Goal: Task Accomplishment & Management: Complete application form

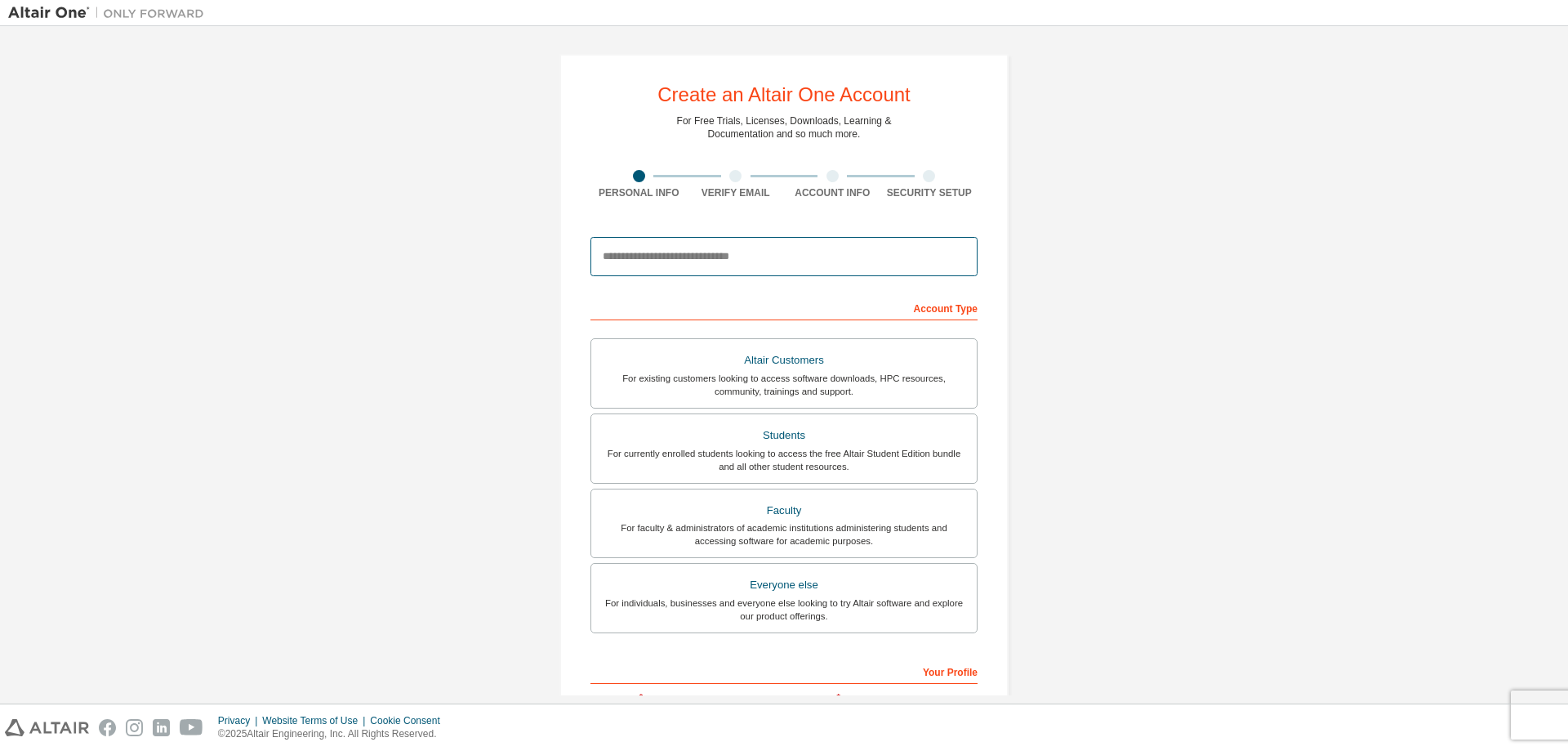
click at [760, 260] on input "email" at bounding box center [784, 257] width 387 height 39
click at [339, 238] on div "Create an Altair One Account For Free Trials, Licenses, Downloads, Learning & D…" at bounding box center [784, 467] width 1552 height 866
click at [739, 263] on input "email" at bounding box center [784, 257] width 387 height 39
type input "**********"
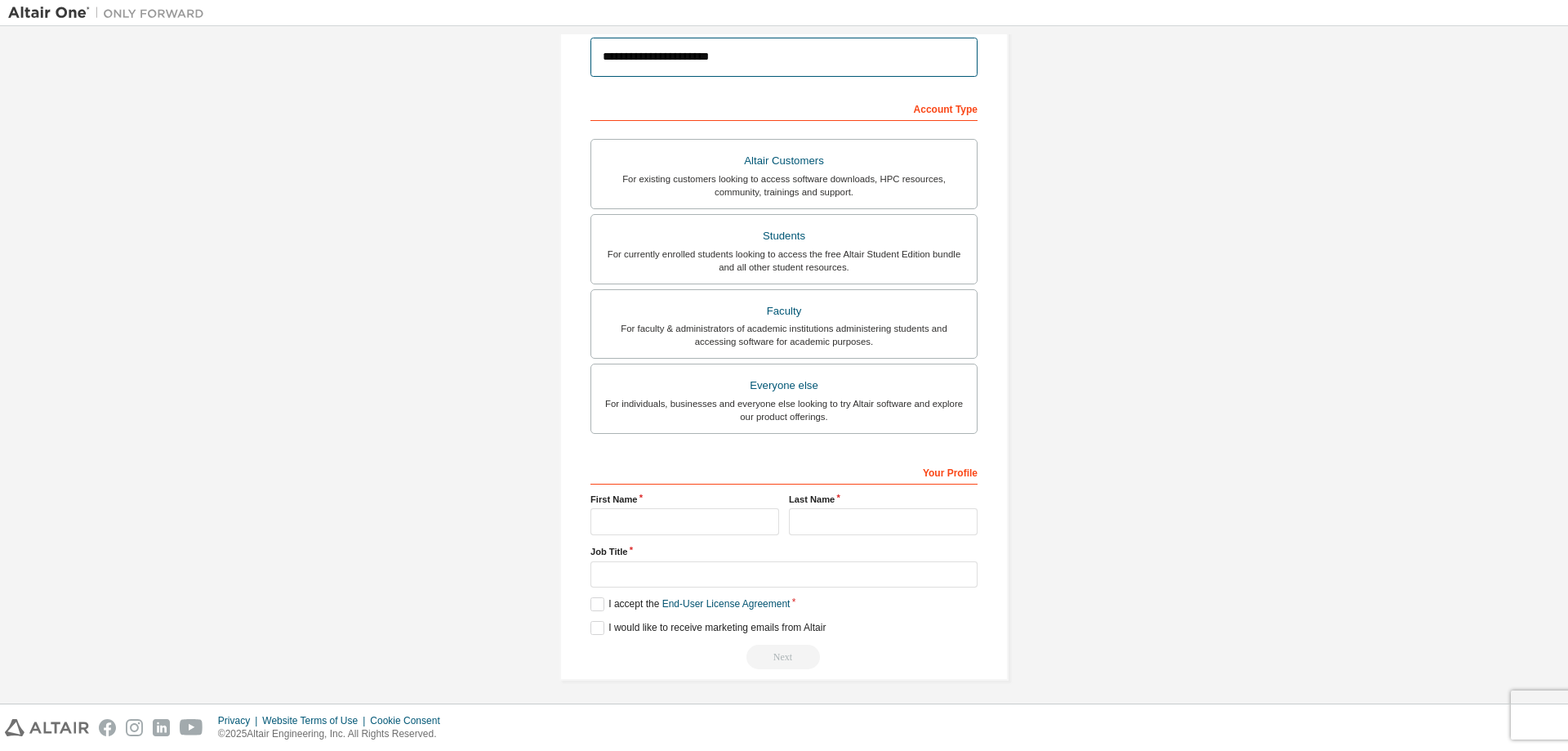
scroll to position [205, 0]
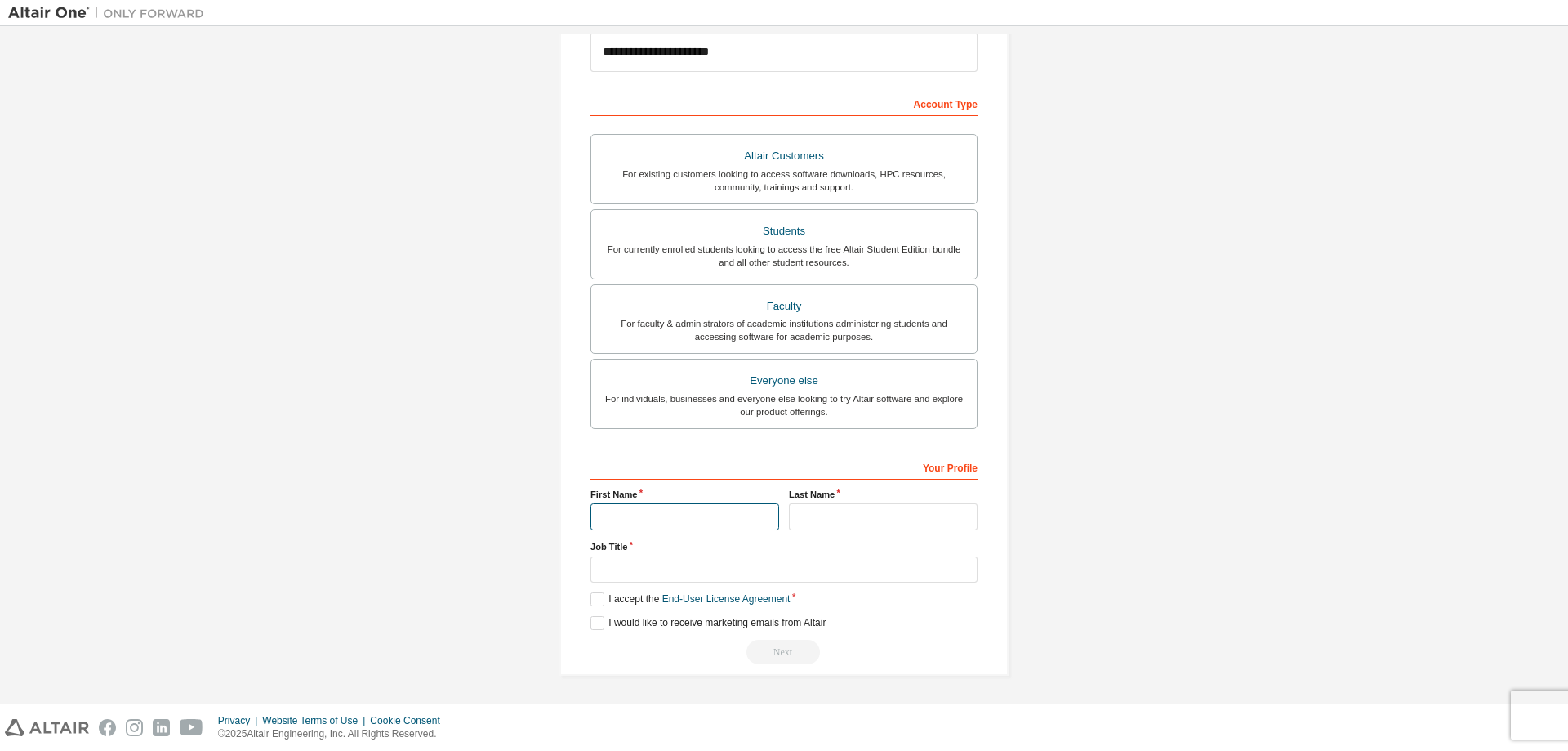
click at [658, 506] on input "text" at bounding box center [685, 516] width 189 height 27
click at [636, 510] on input "text" at bounding box center [685, 516] width 189 height 27
type input "******"
type input "*******"
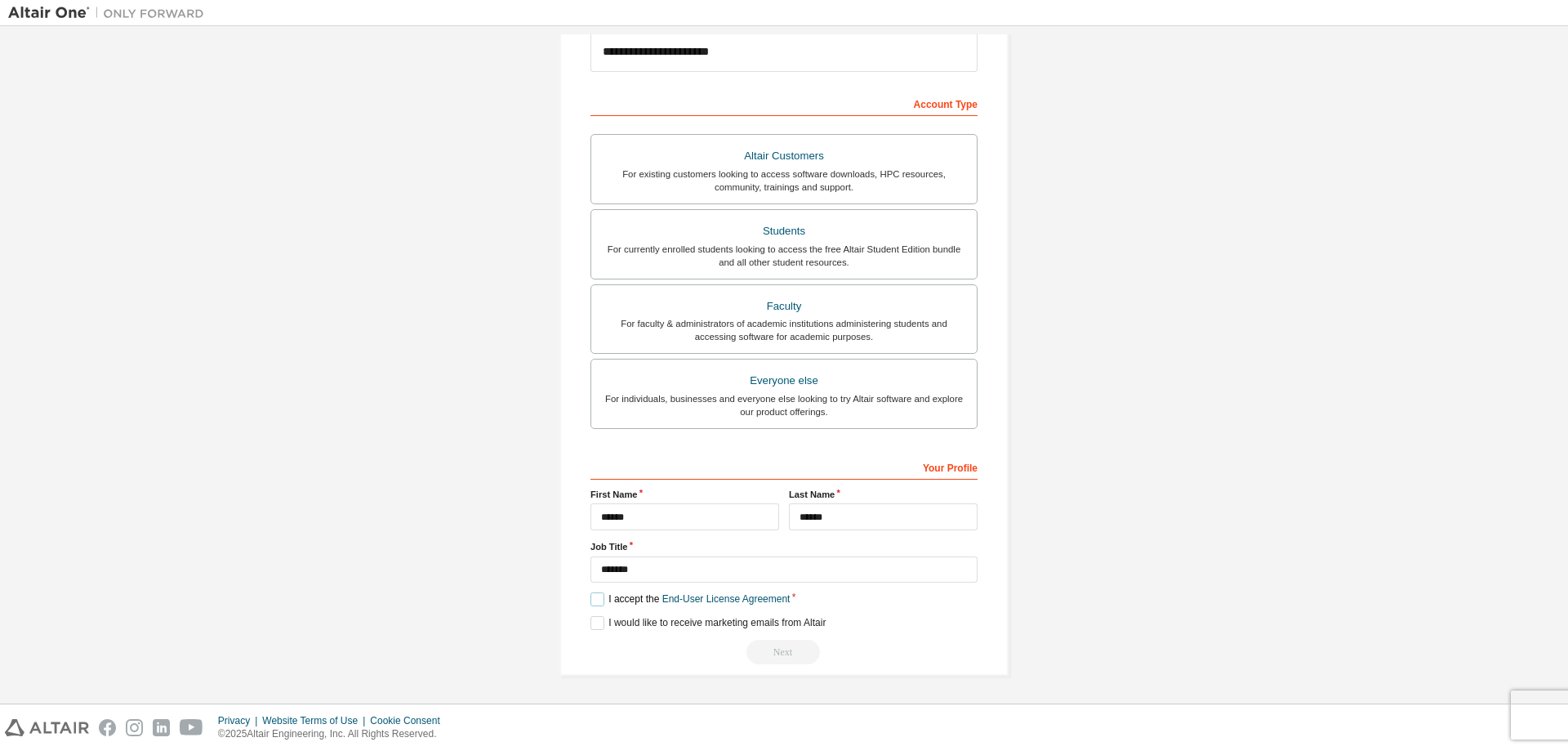
click at [600, 602] on label "I accept the End-User License Agreement" at bounding box center [690, 599] width 200 height 14
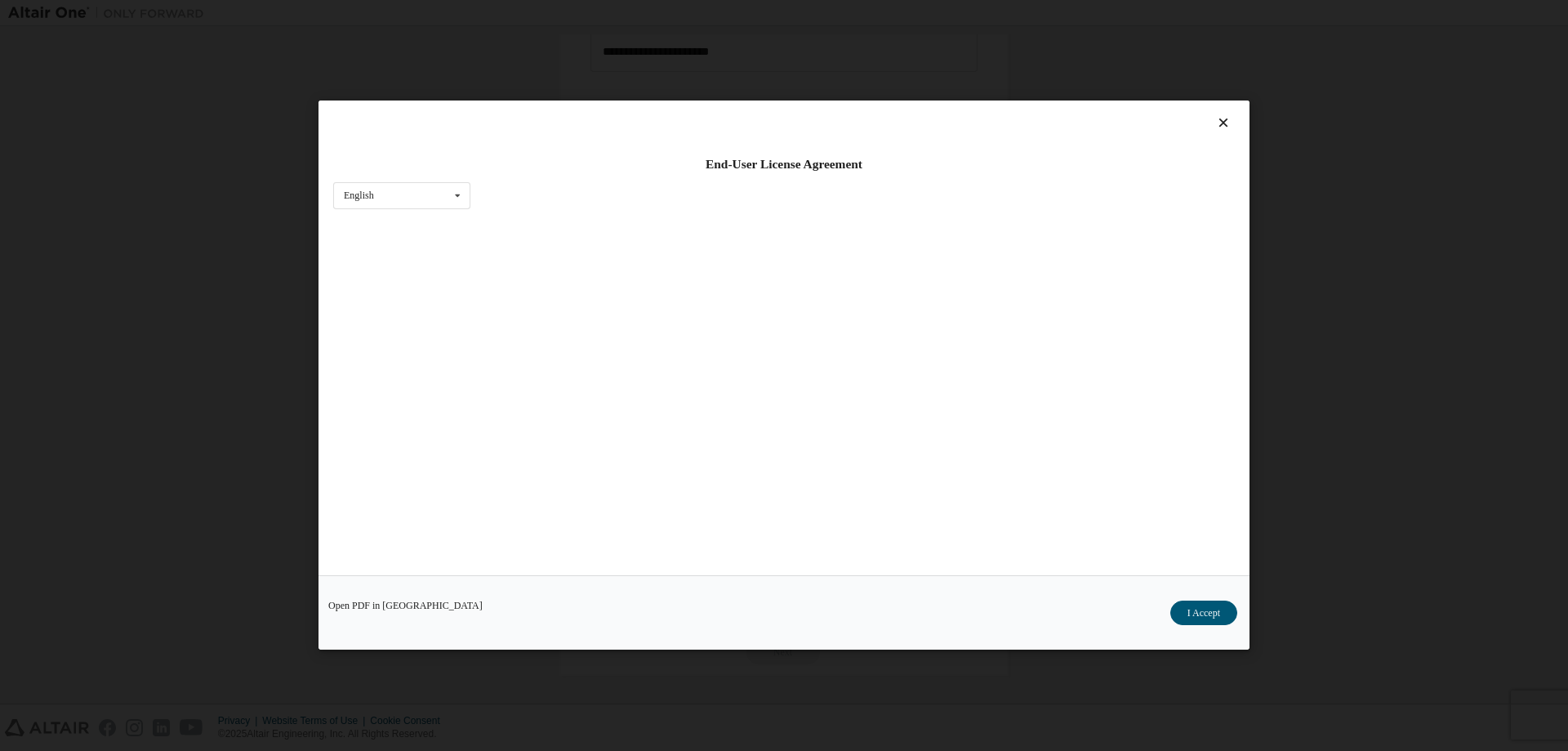
click at [597, 635] on div "Open PDF in New Tab I Accept" at bounding box center [784, 613] width 931 height 74
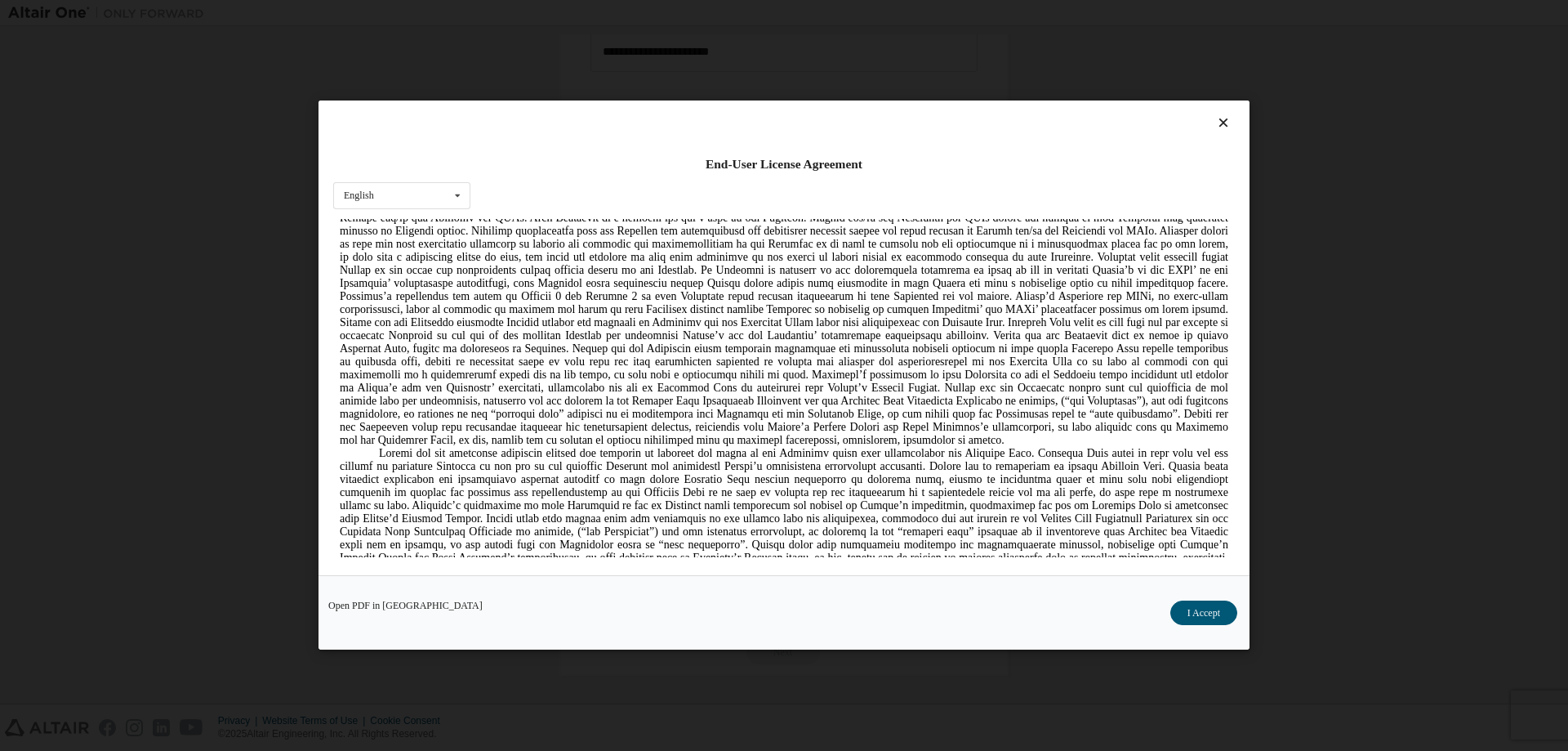
scroll to position [1797, 0]
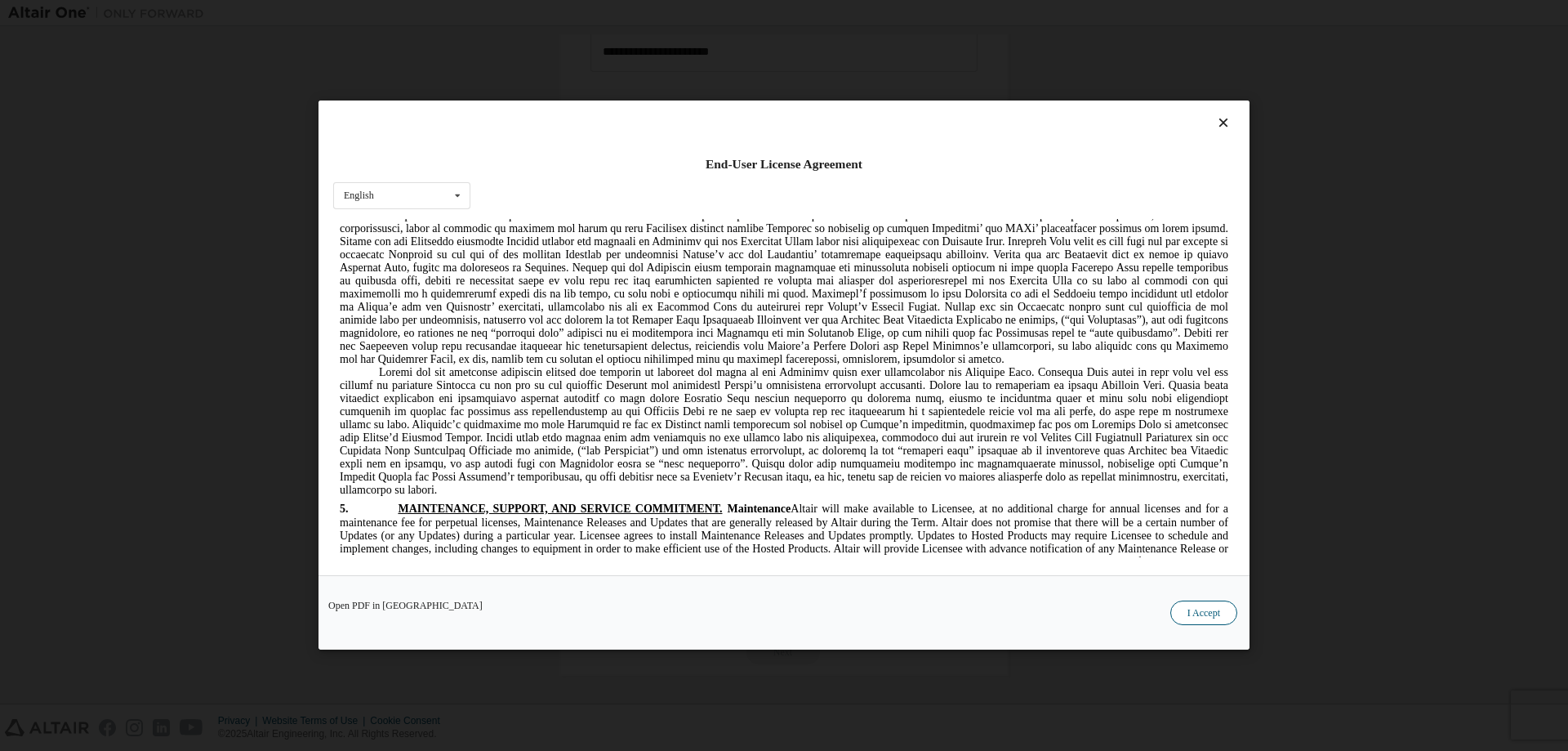
click at [1204, 605] on button "I Accept" at bounding box center [1204, 614] width 67 height 25
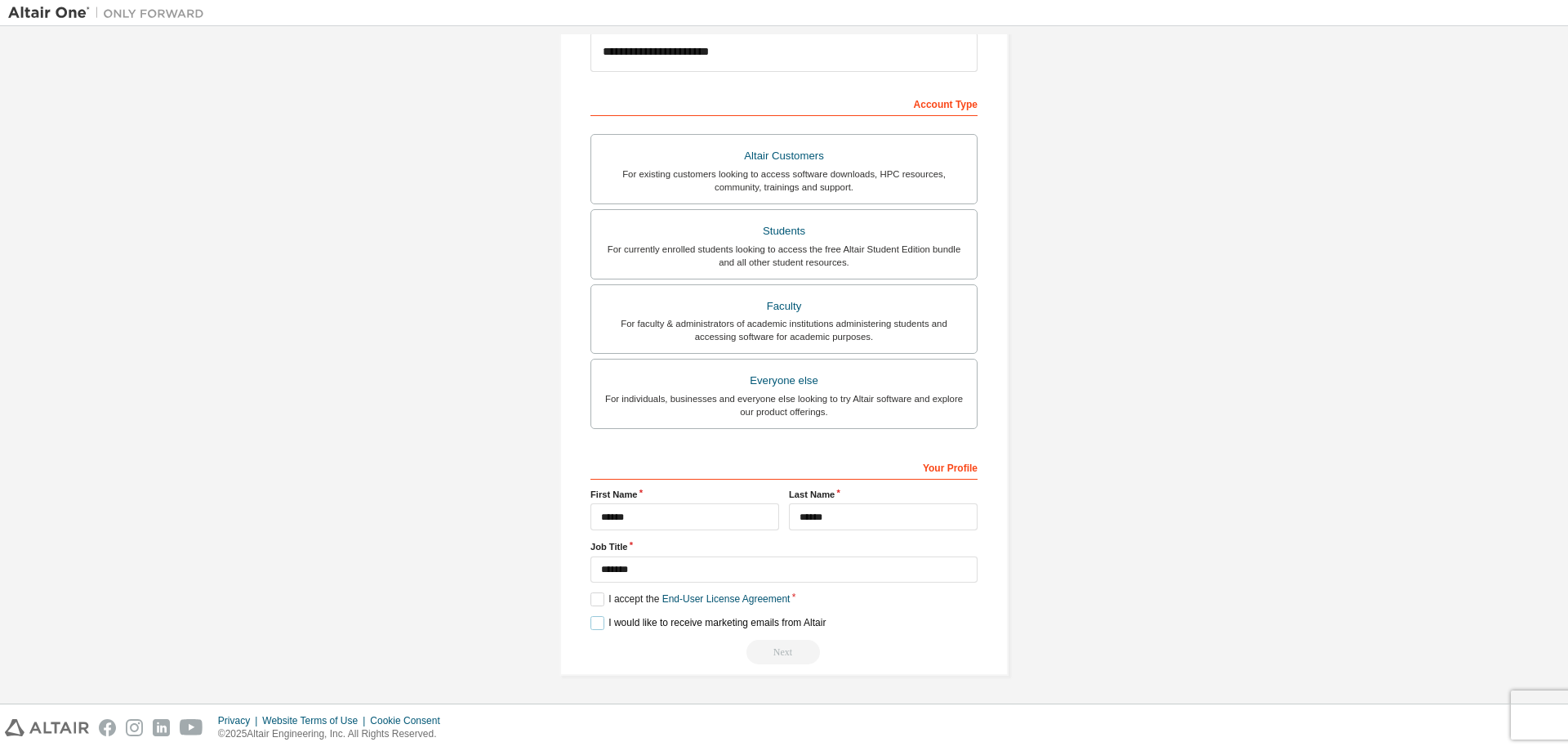
click at [595, 626] on label "I would like to receive marketing emails from Altair" at bounding box center [708, 623] width 236 height 14
click at [608, 623] on label "I would like to receive marketing emails from Altair" at bounding box center [708, 623] width 236 height 14
click at [743, 571] on input "*******" at bounding box center [784, 569] width 387 height 27
click at [596, 623] on label "I would like to receive marketing emails from Altair" at bounding box center [708, 623] width 236 height 14
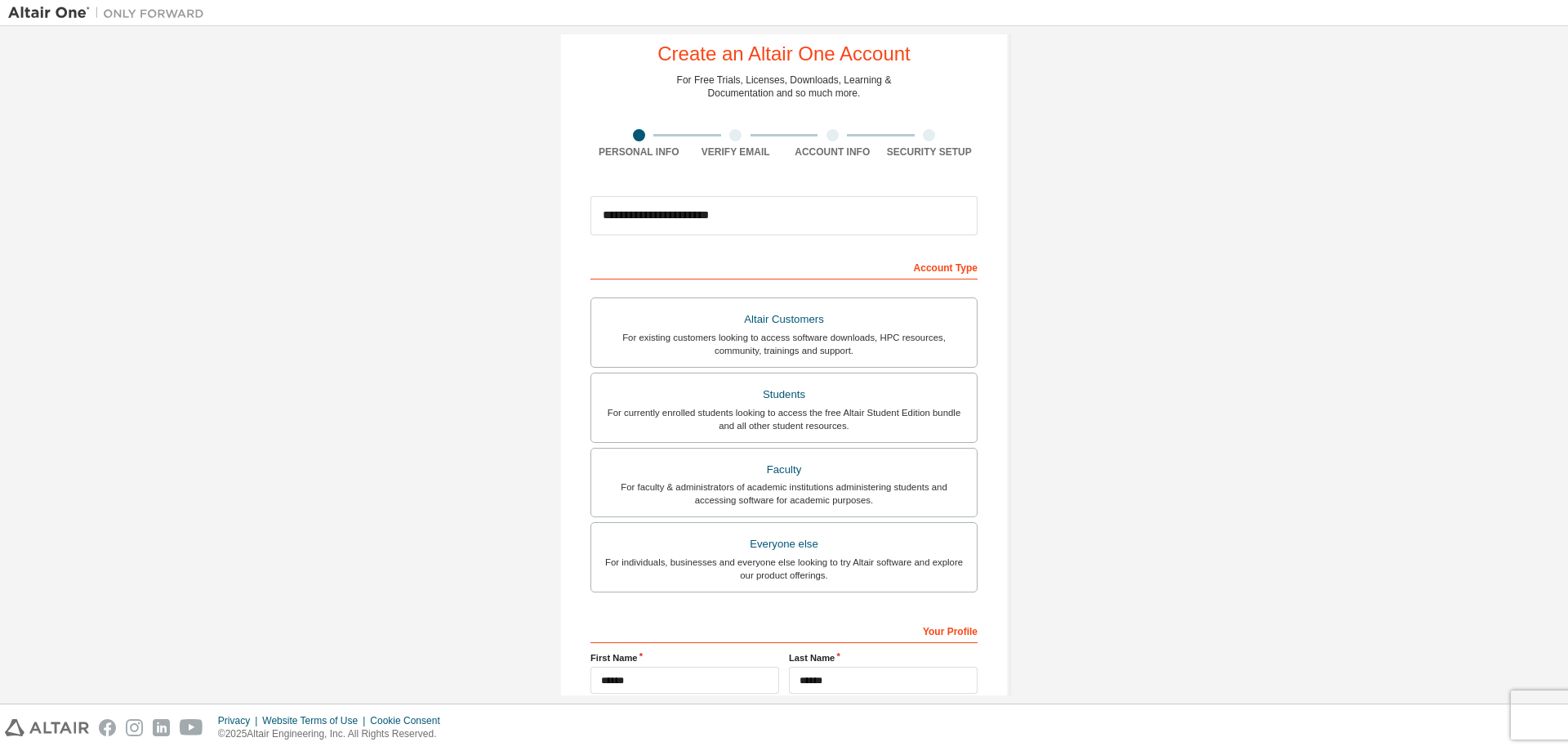
click at [945, 267] on div "Account Type" at bounding box center [784, 267] width 387 height 26
click at [744, 266] on div "Account Type" at bounding box center [784, 267] width 387 height 26
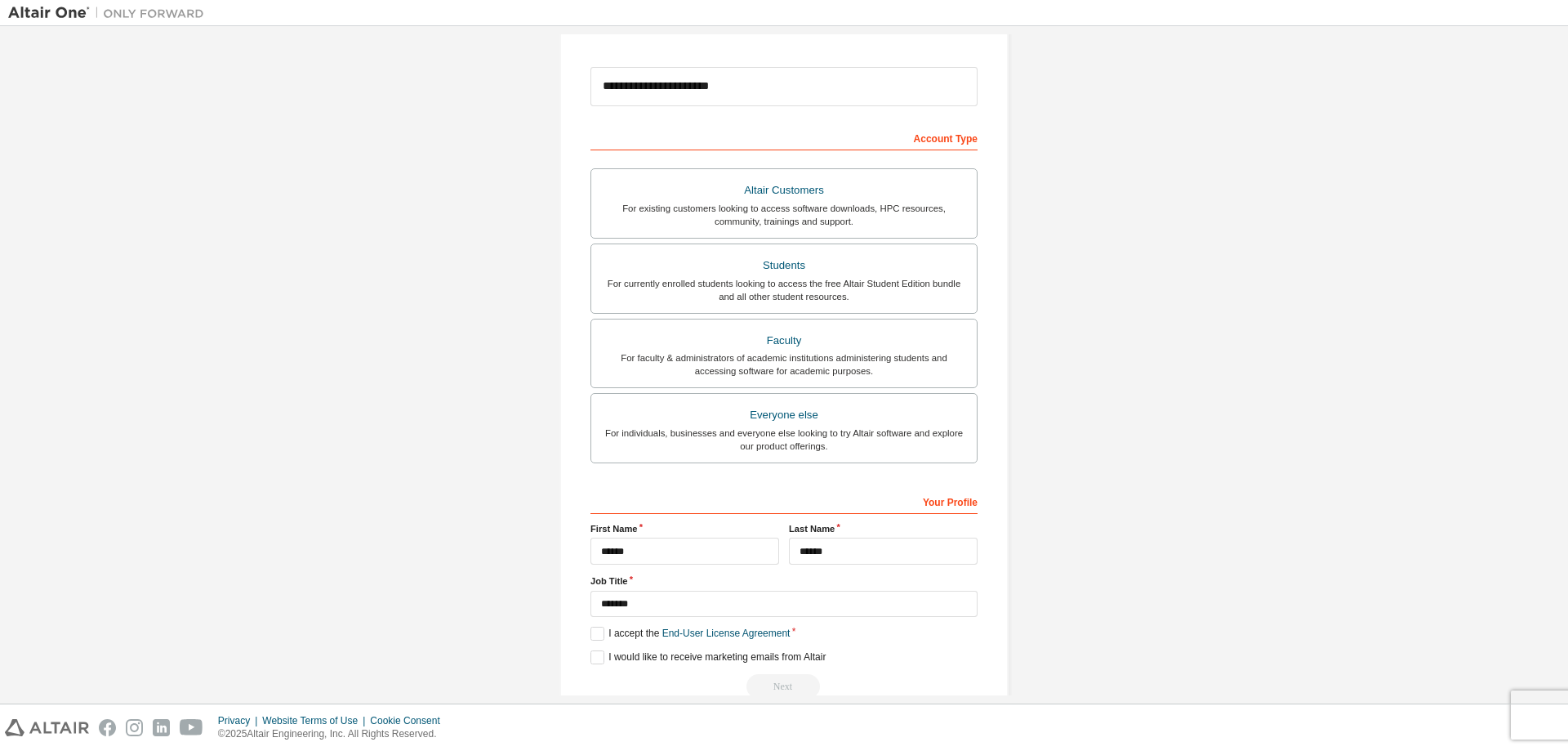
scroll to position [205, 0]
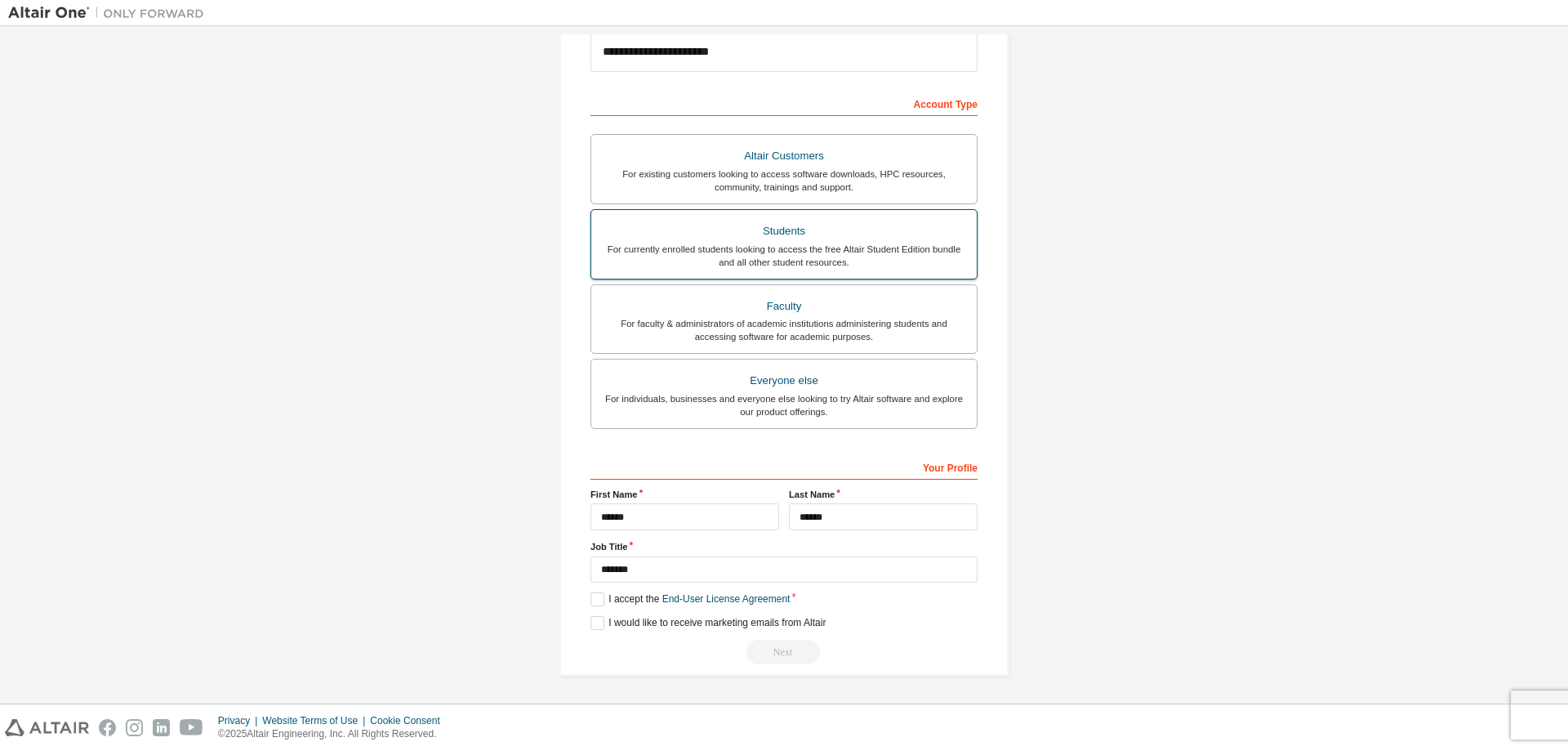
click at [795, 245] on div "For currently enrolled students looking to access the free Altair Student Editi…" at bounding box center [784, 256] width 366 height 26
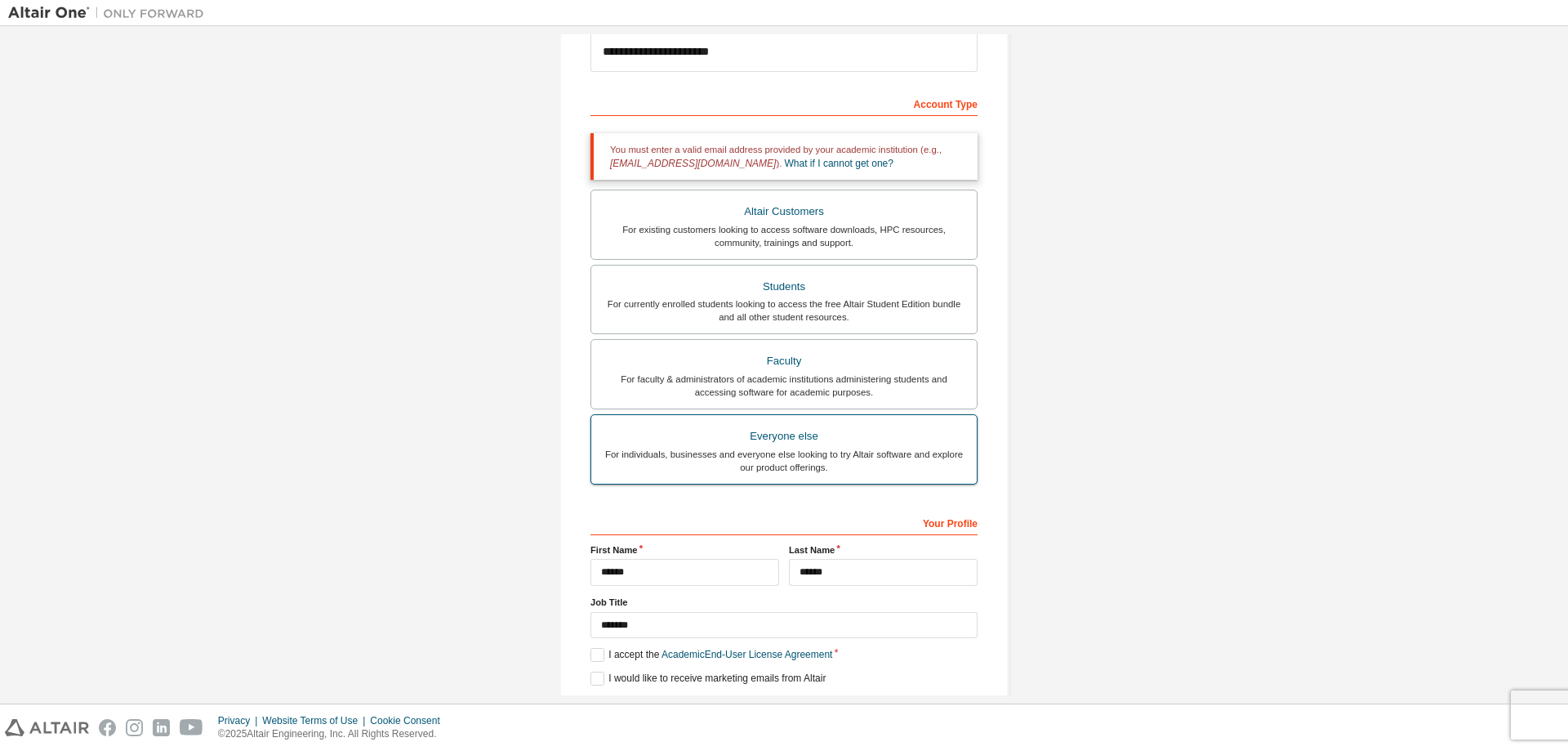
scroll to position [123, 0]
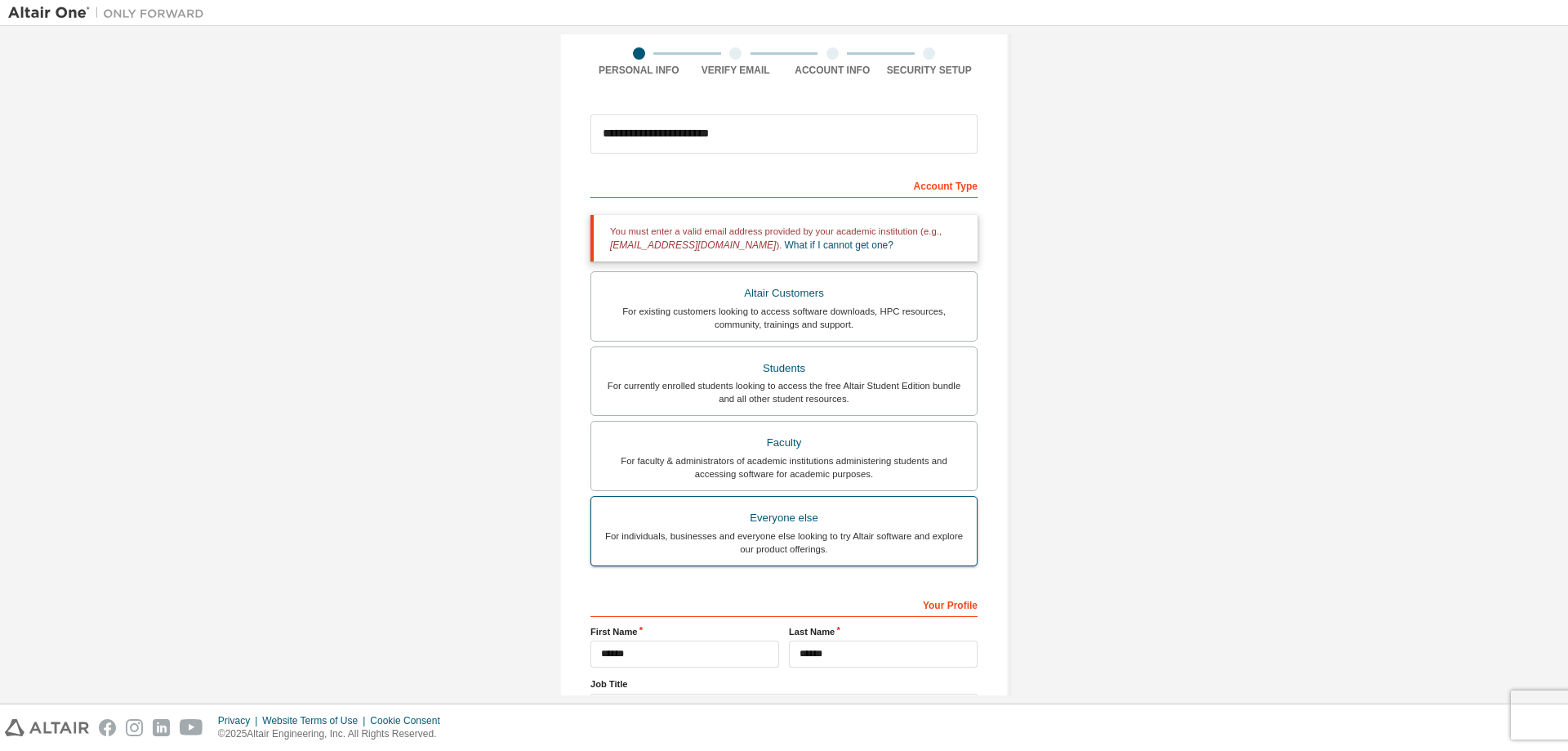
click at [712, 516] on div "Everyone else" at bounding box center [784, 518] width 366 height 23
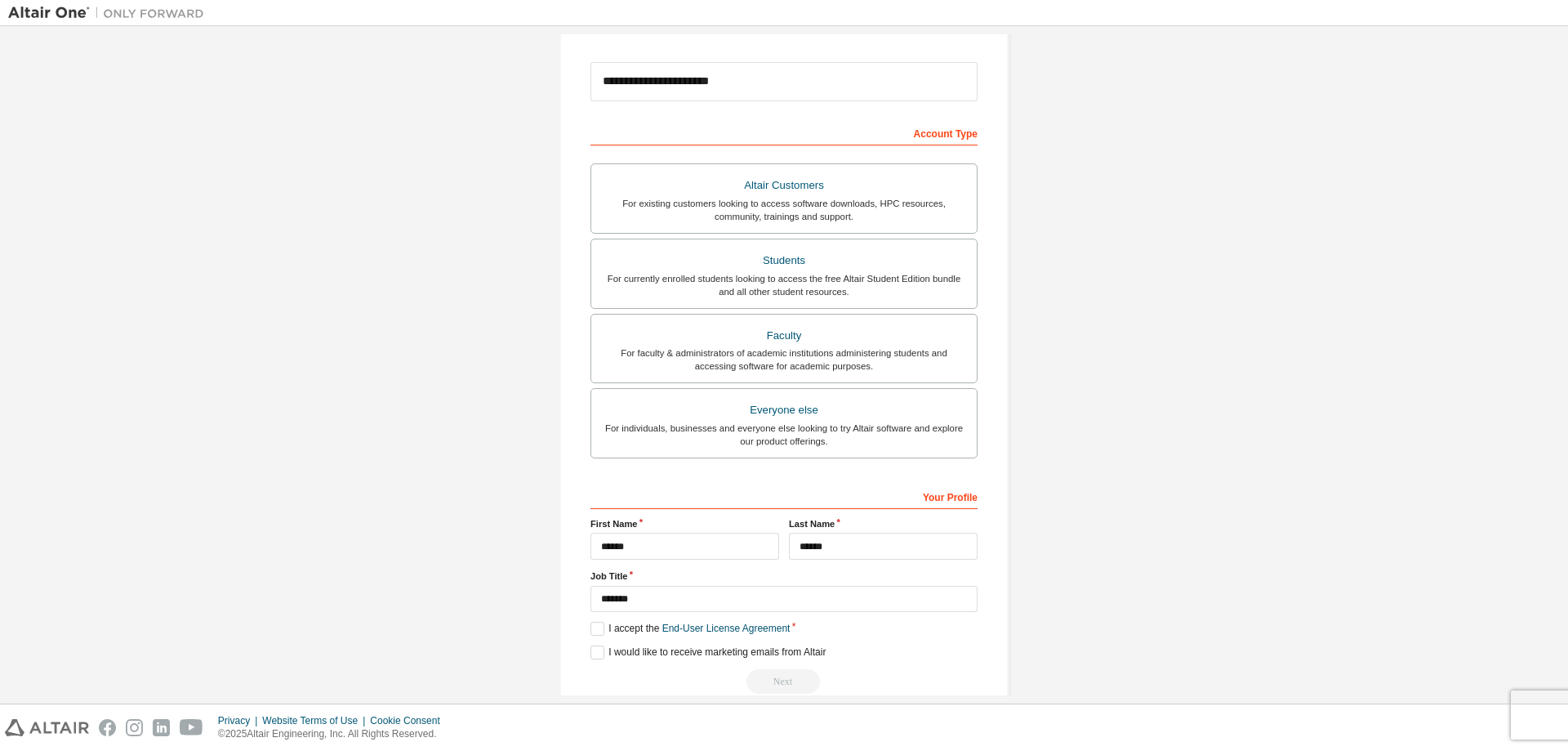
scroll to position [205, 0]
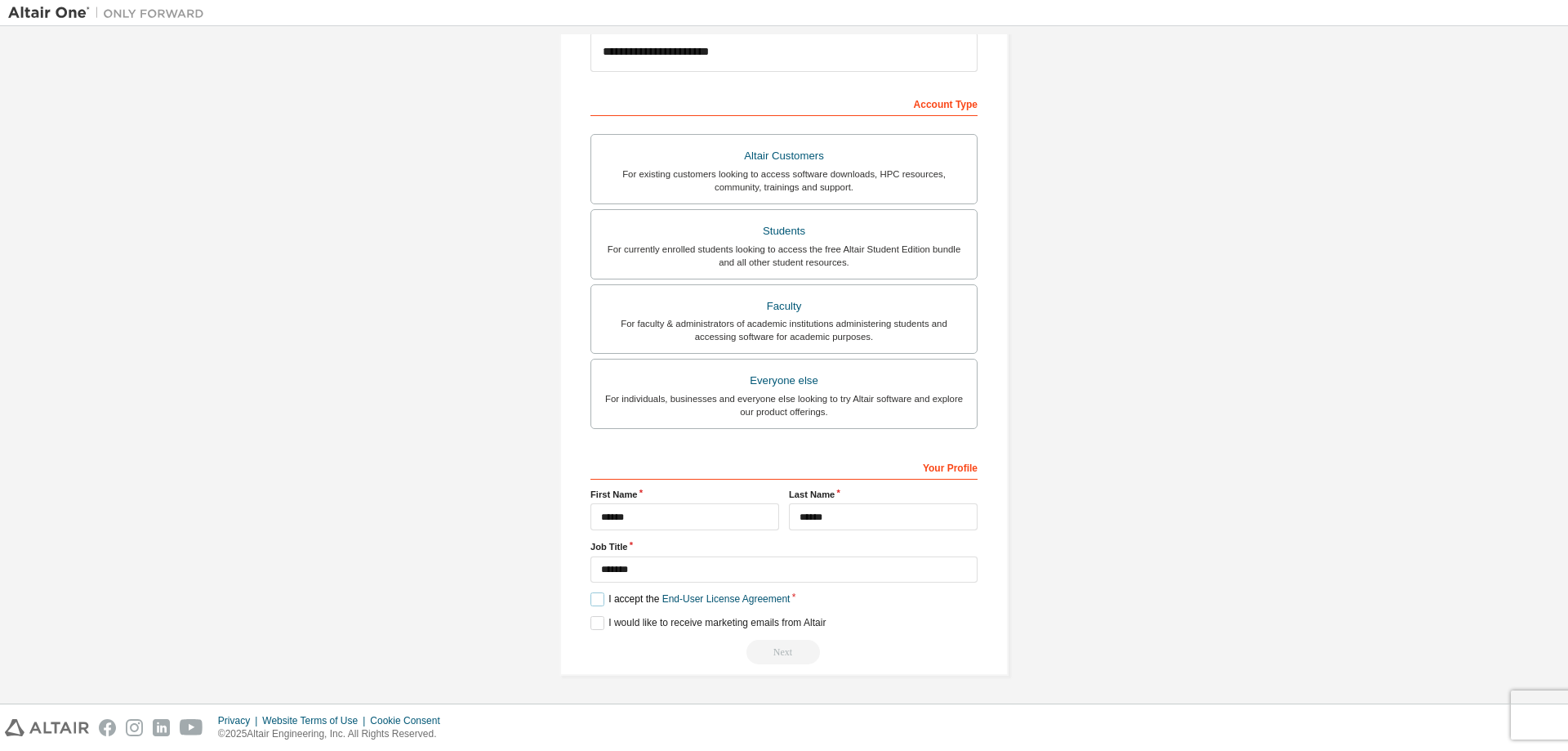
click at [598, 601] on label "I accept the End-User License Agreement" at bounding box center [690, 599] width 200 height 14
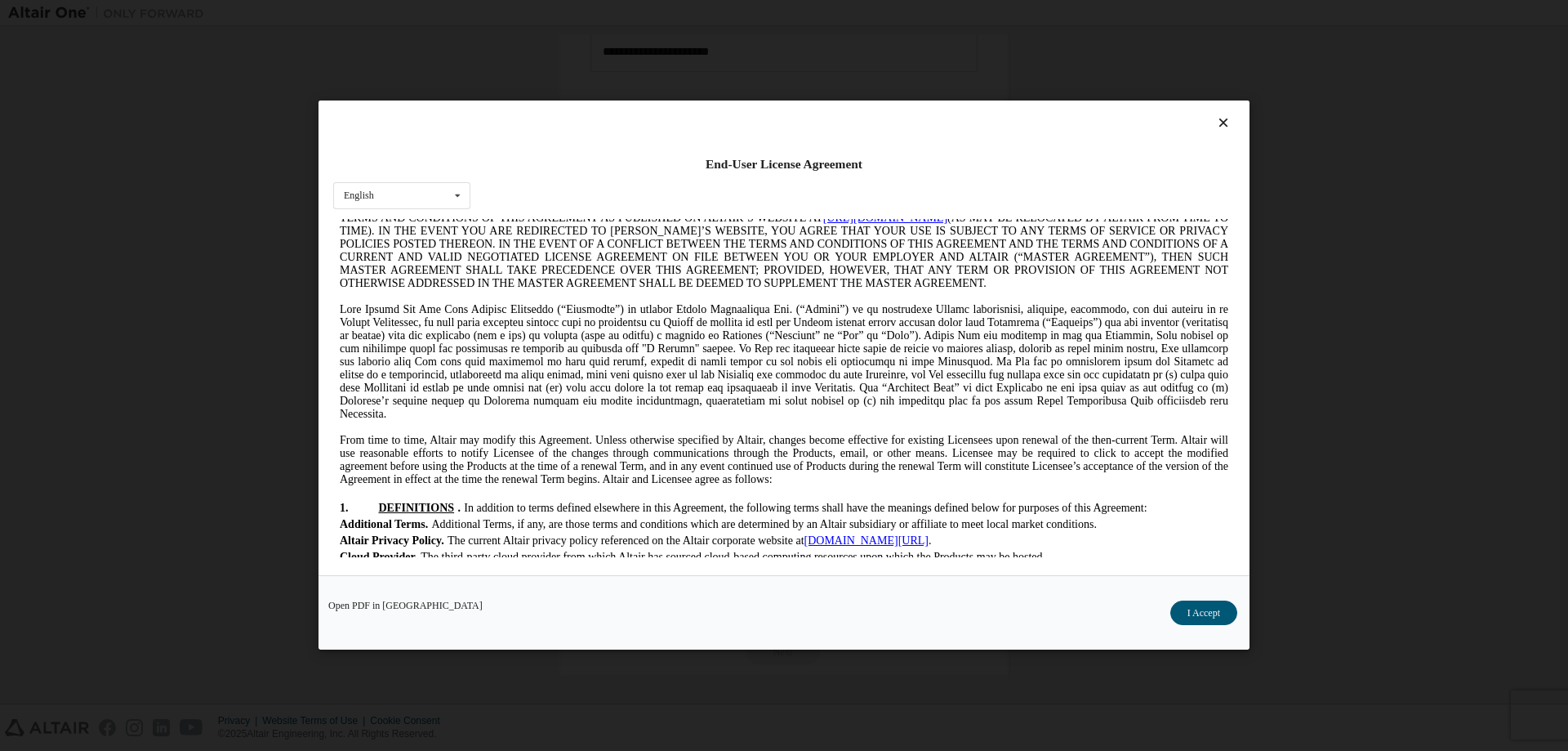
scroll to position [164, 0]
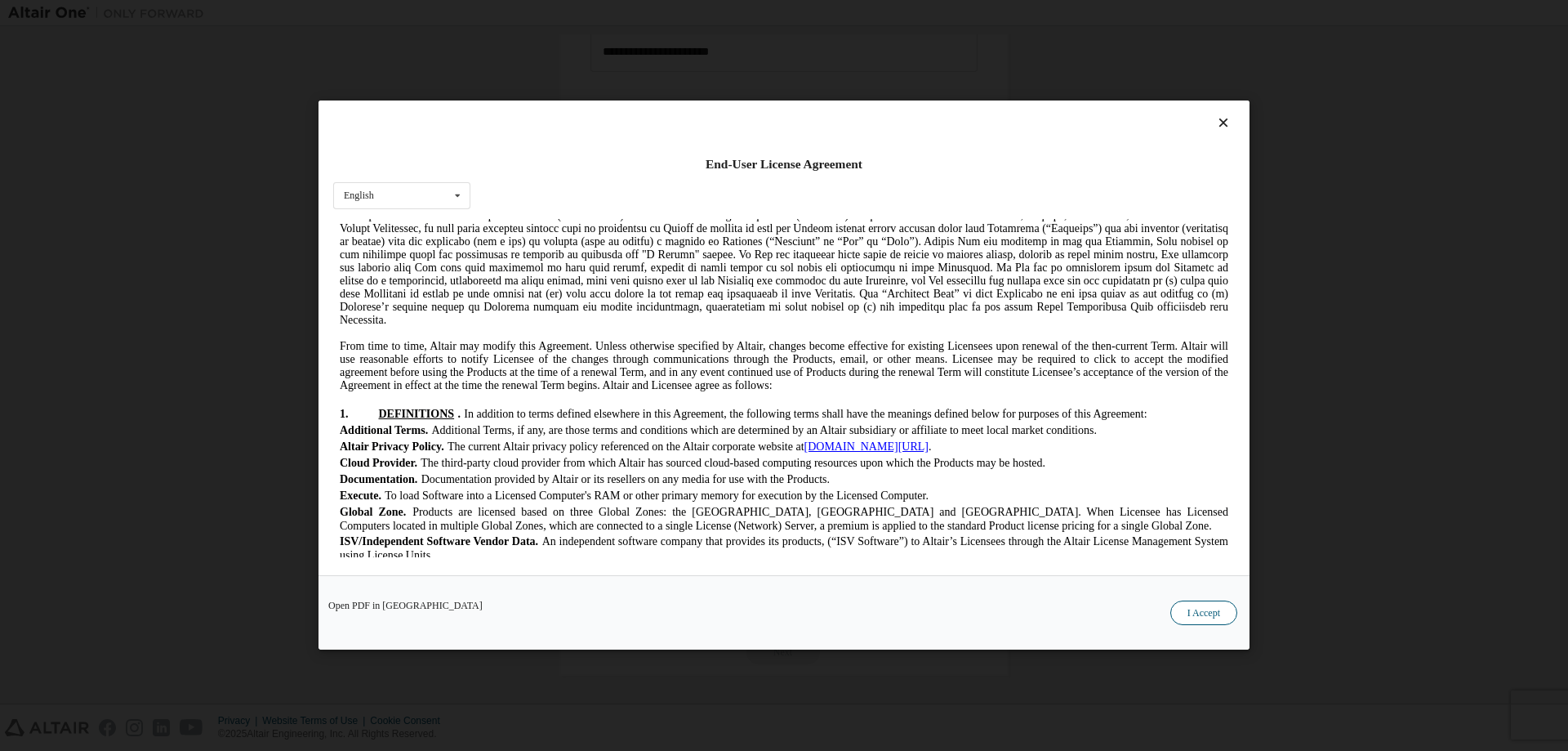
click at [1211, 618] on button "I Accept" at bounding box center [1204, 614] width 67 height 25
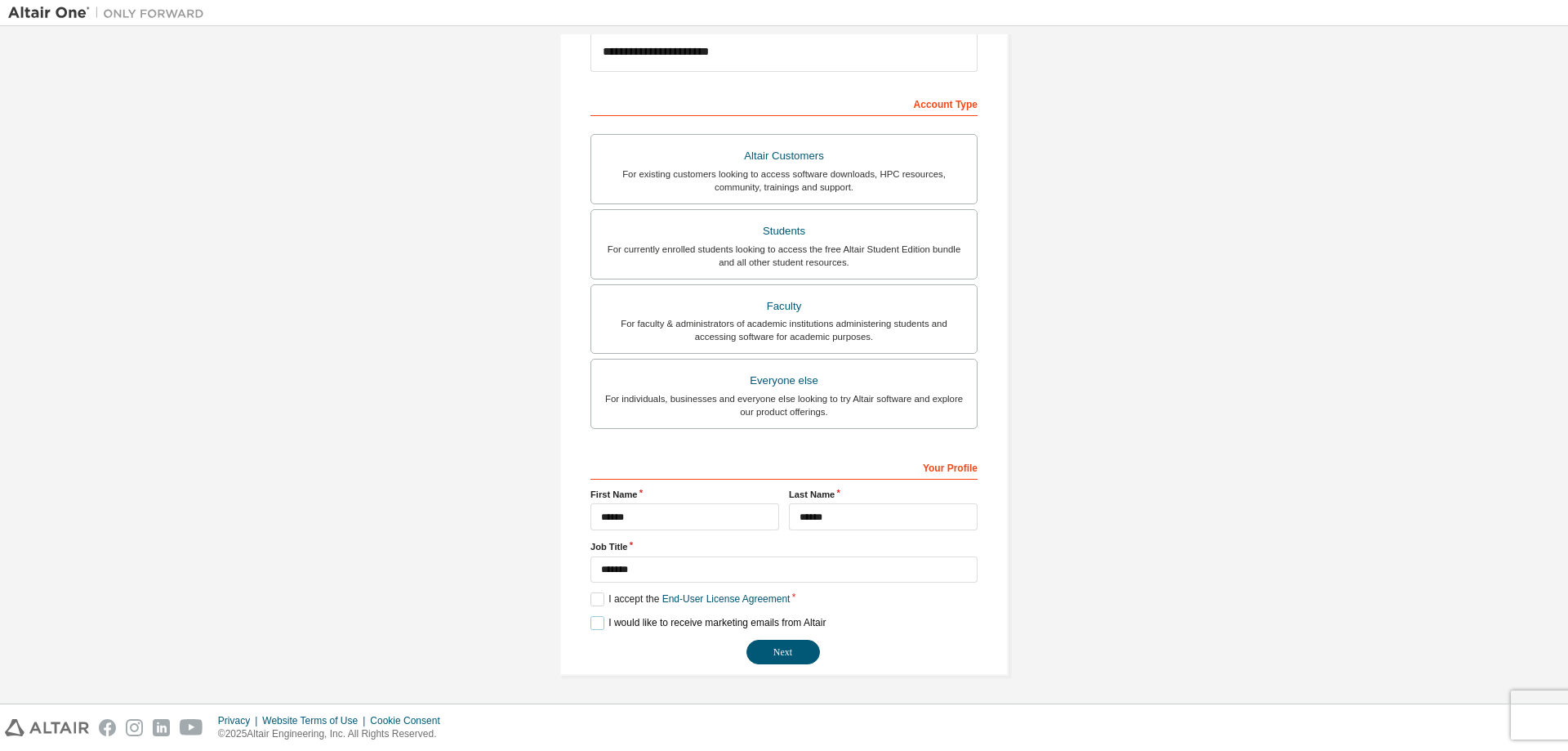
click at [591, 622] on label "I would like to receive marketing emails from Altair" at bounding box center [708, 623] width 236 height 14
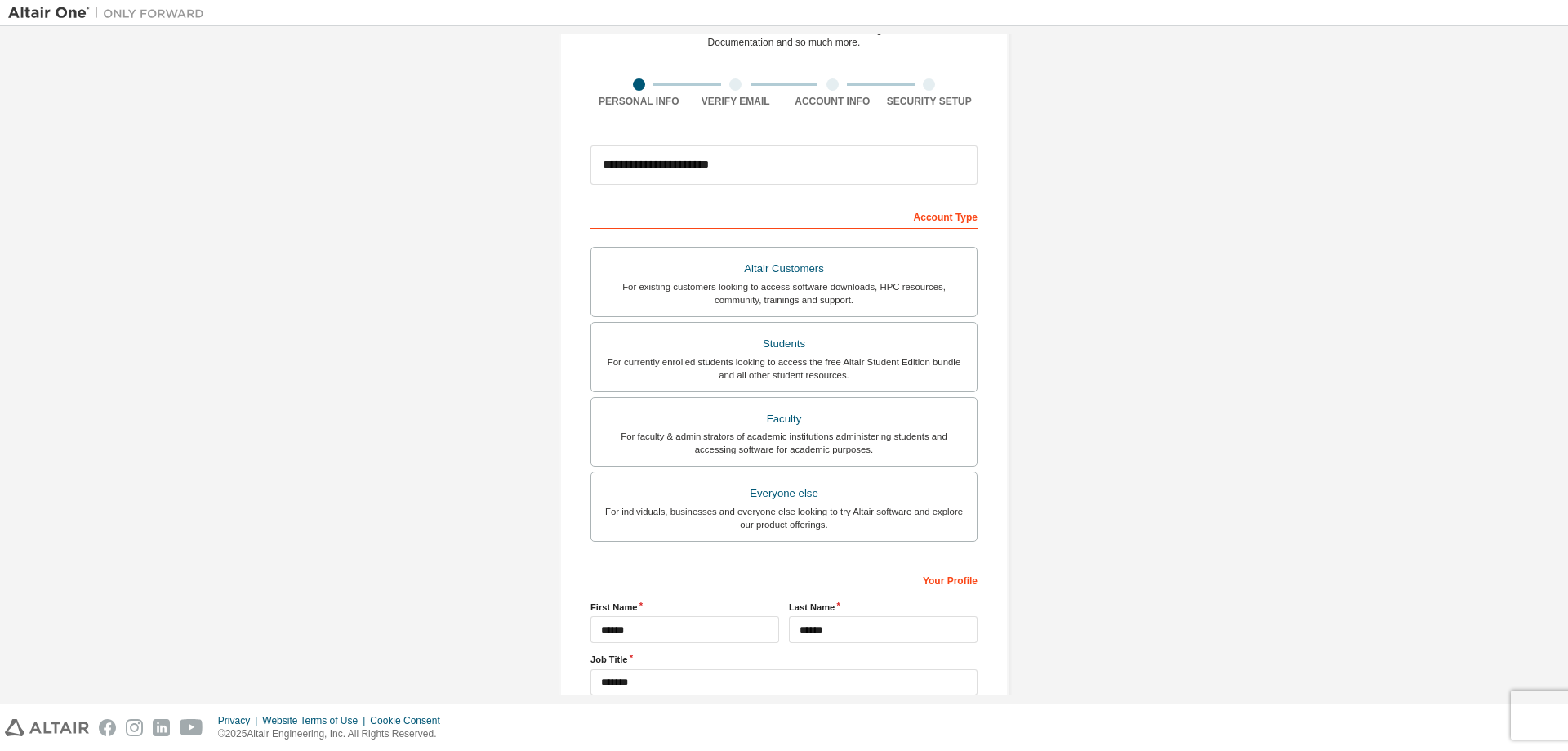
scroll to position [205, 0]
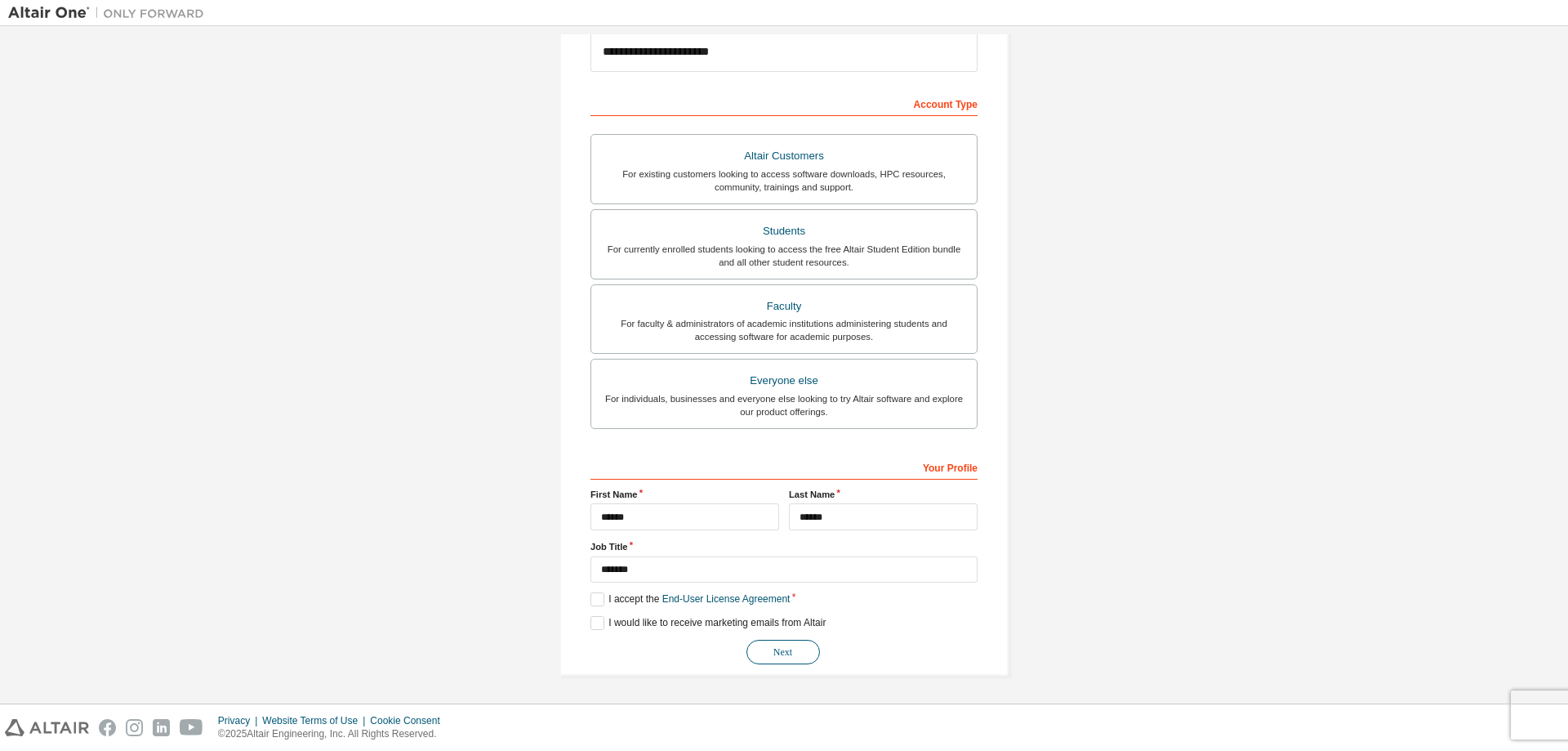
click at [782, 648] on button "Next" at bounding box center [784, 652] width 74 height 25
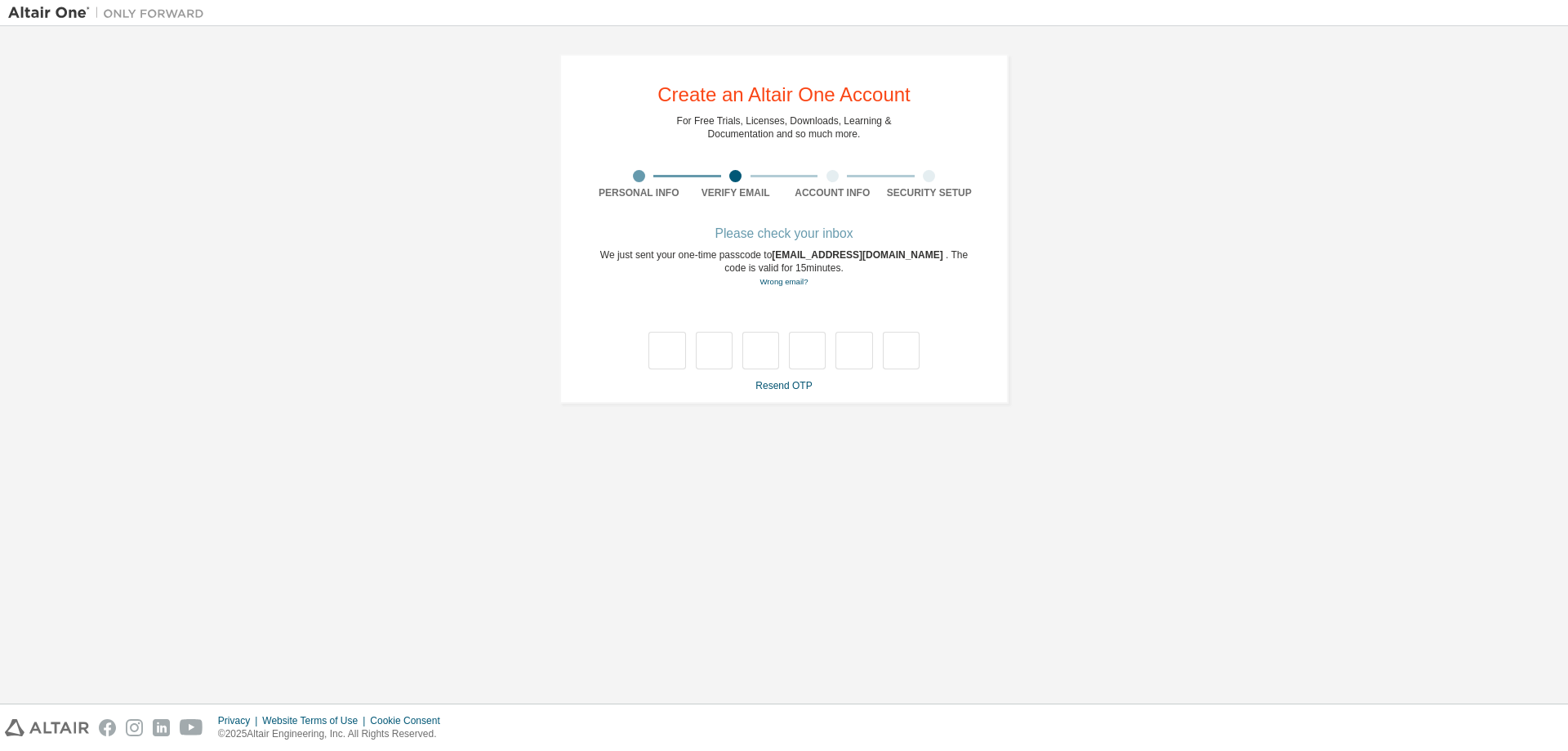
click at [343, 420] on div "**********" at bounding box center [784, 228] width 1552 height 389
click at [675, 353] on input "text" at bounding box center [667, 350] width 37 height 38
type input "*"
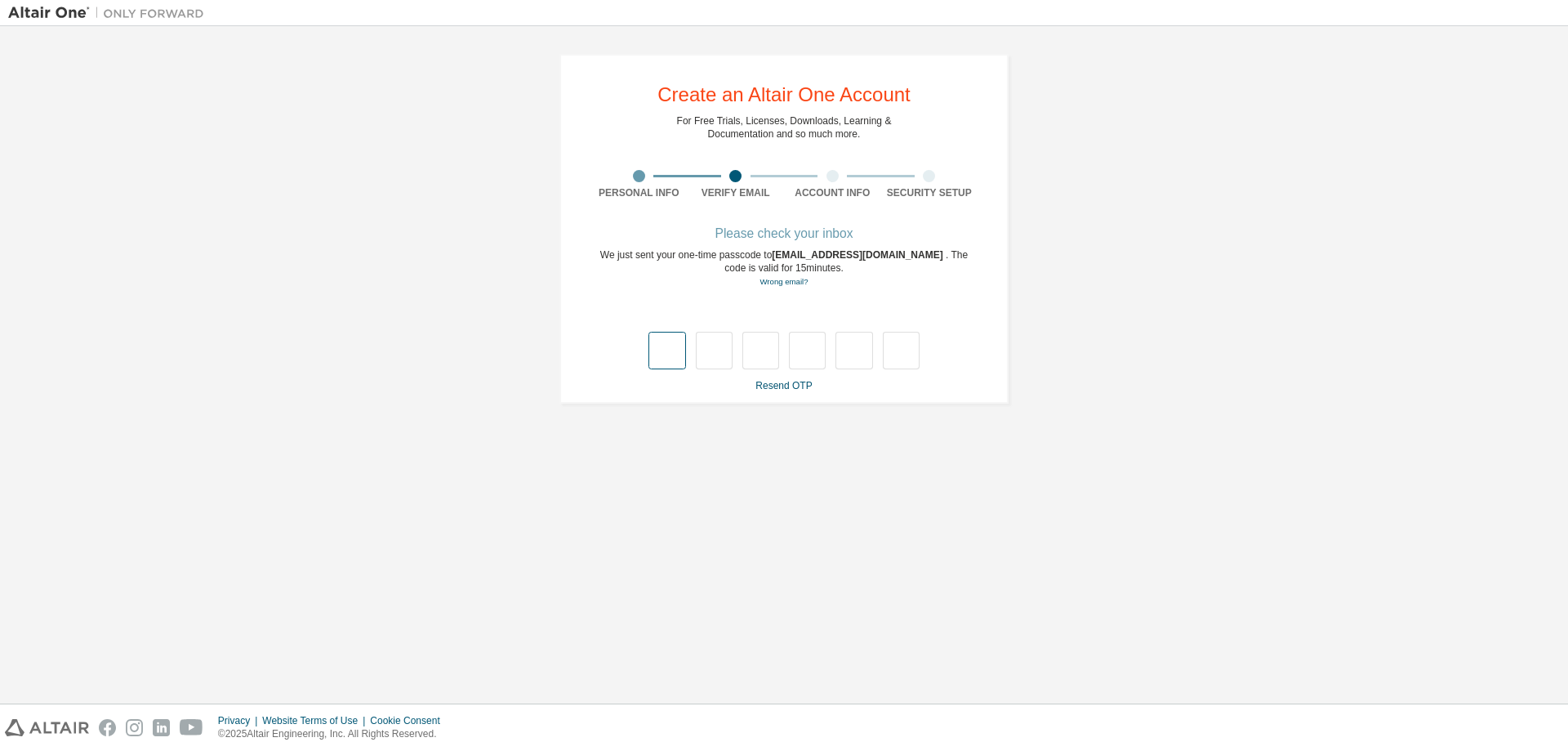
type input "*"
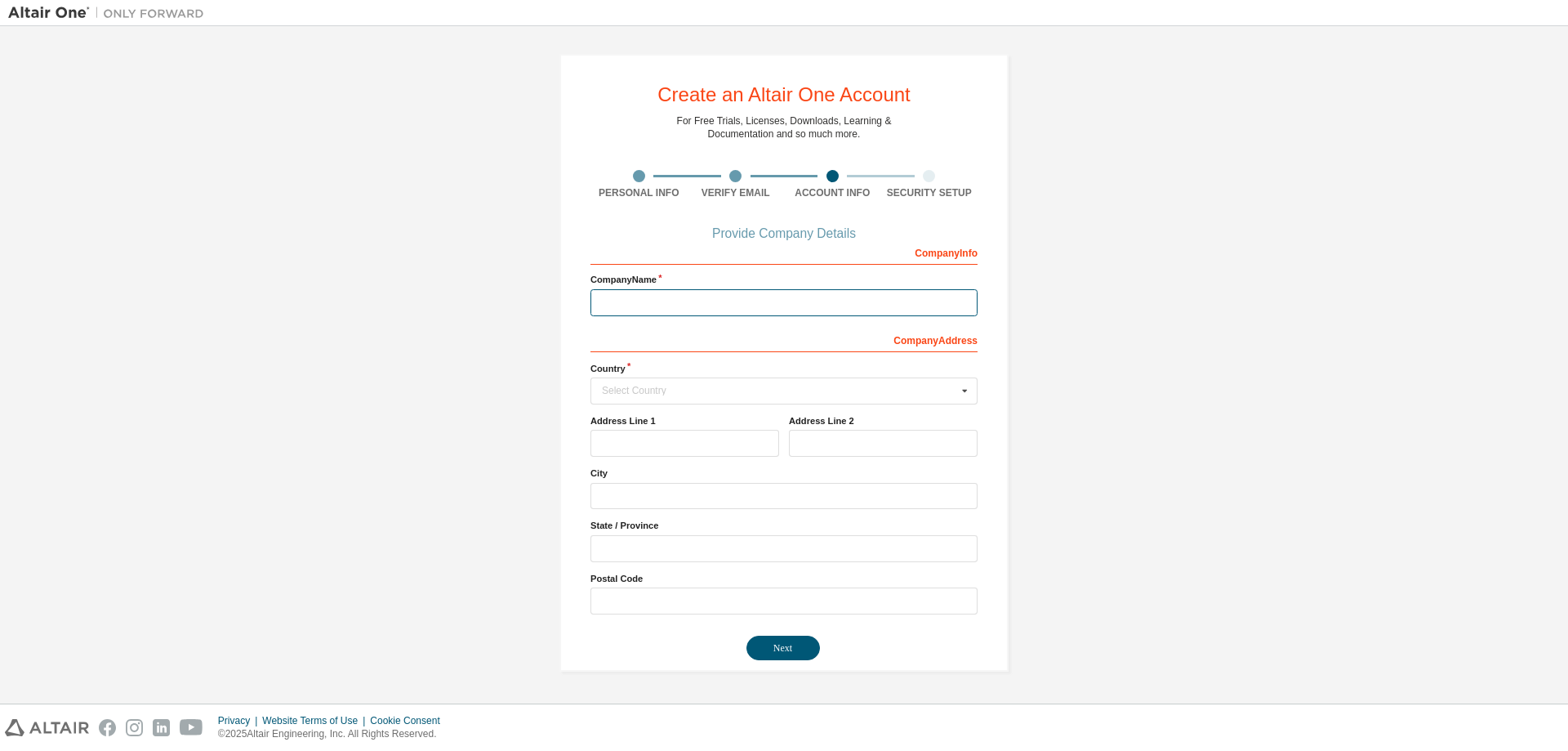
click at [690, 301] on input "text" at bounding box center [784, 303] width 387 height 27
type input "****"
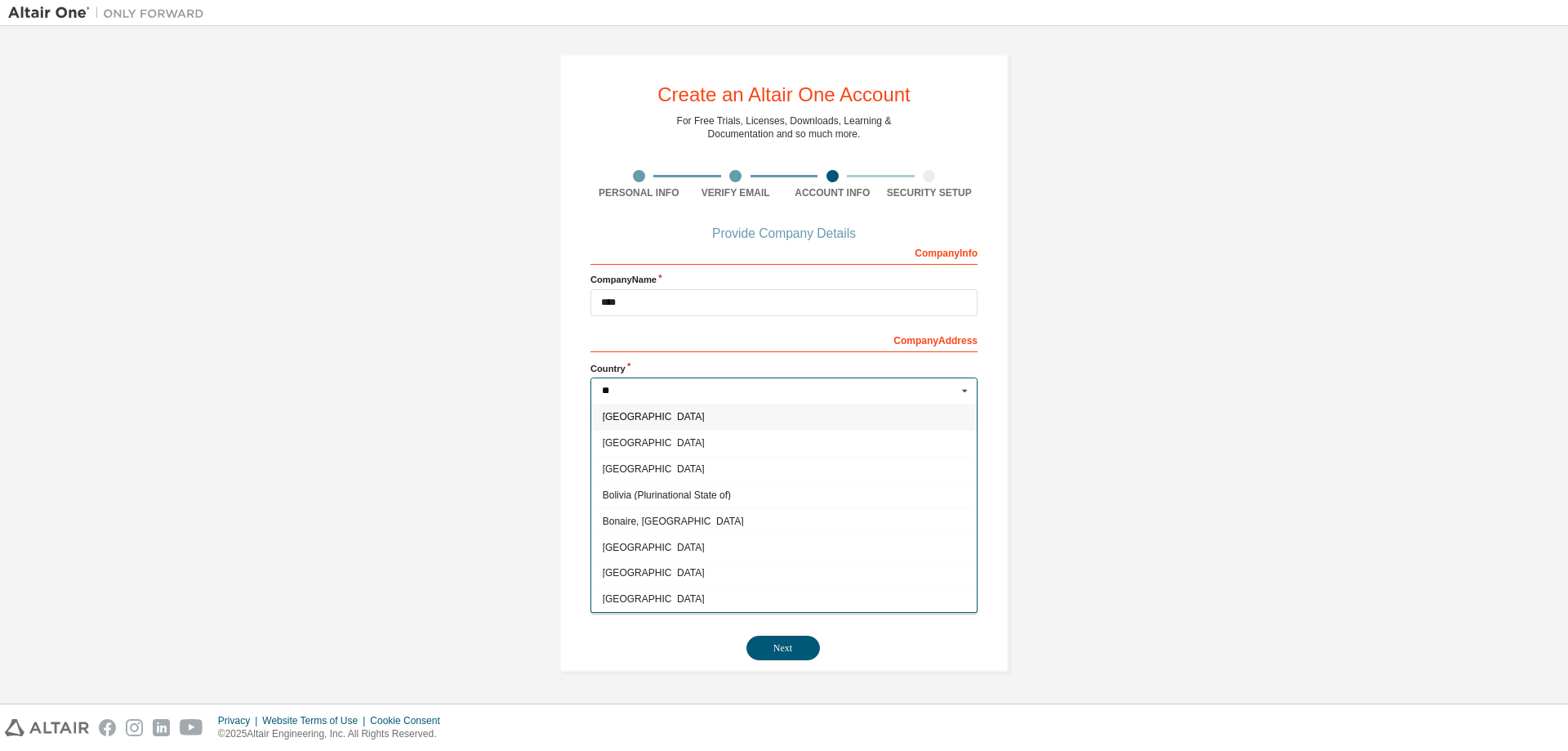
type input "***"
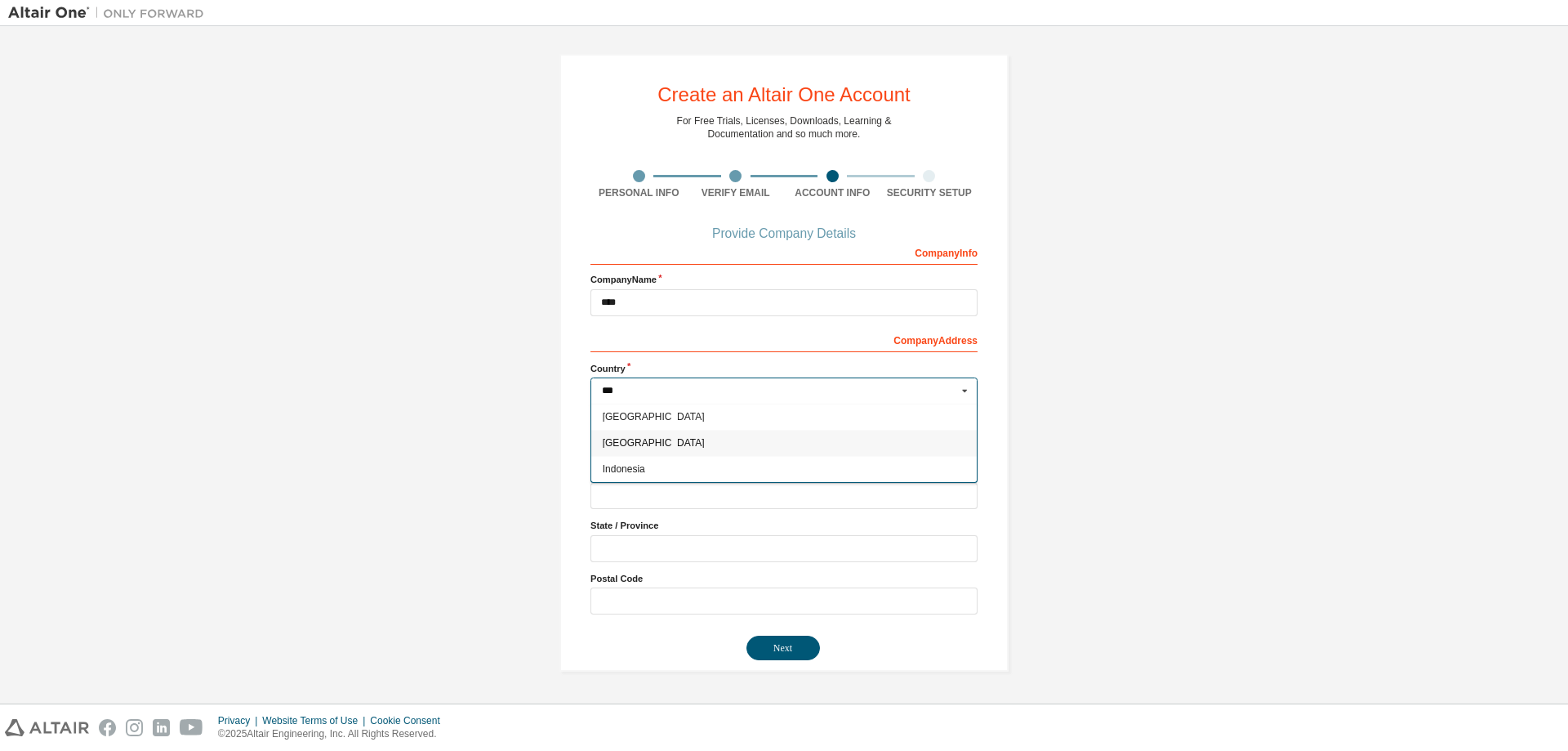
type input "***"
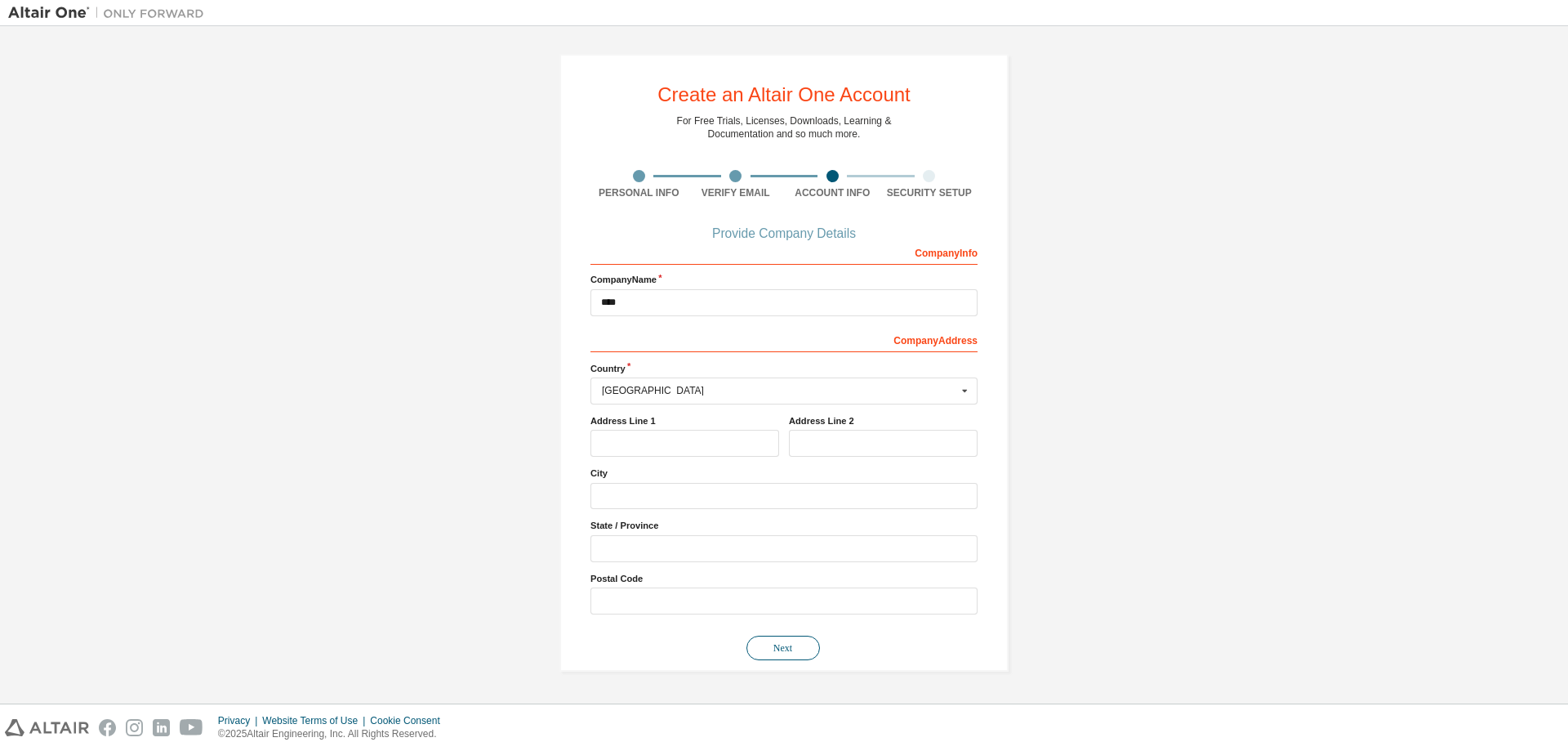
click at [780, 646] on button "Next" at bounding box center [784, 648] width 74 height 25
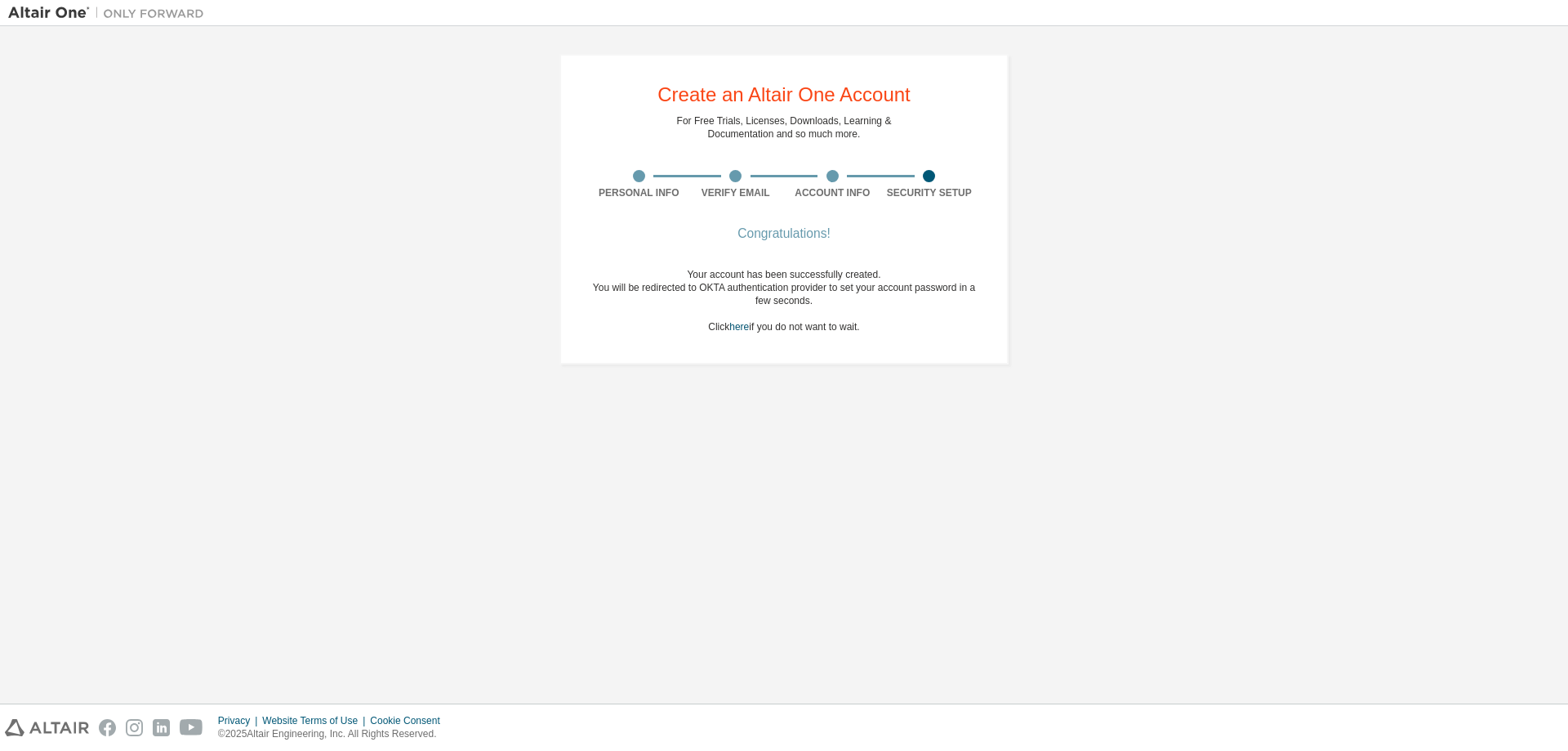
drag, startPoint x: 609, startPoint y: 282, endPoint x: 962, endPoint y: 506, distance: 418.1
click at [962, 506] on div "Create an Altair One Account For Free Trials, Licenses, Downloads, Learning & D…" at bounding box center [784, 365] width 1552 height 661
click at [946, 513] on div "Create an Altair One Account For Free Trials, Licenses, Downloads, Learning & D…" at bounding box center [784, 365] width 1552 height 661
